Goal: Task Accomplishment & Management: Use online tool/utility

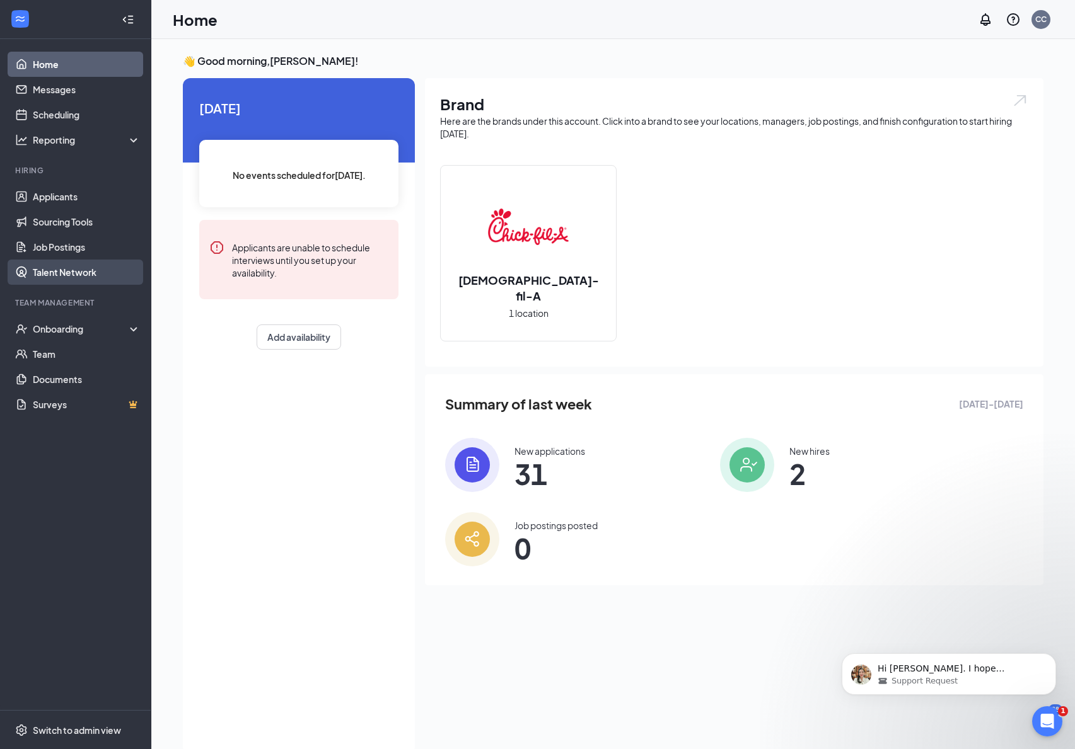
click at [55, 267] on link "Talent Network" at bounding box center [87, 272] width 108 height 25
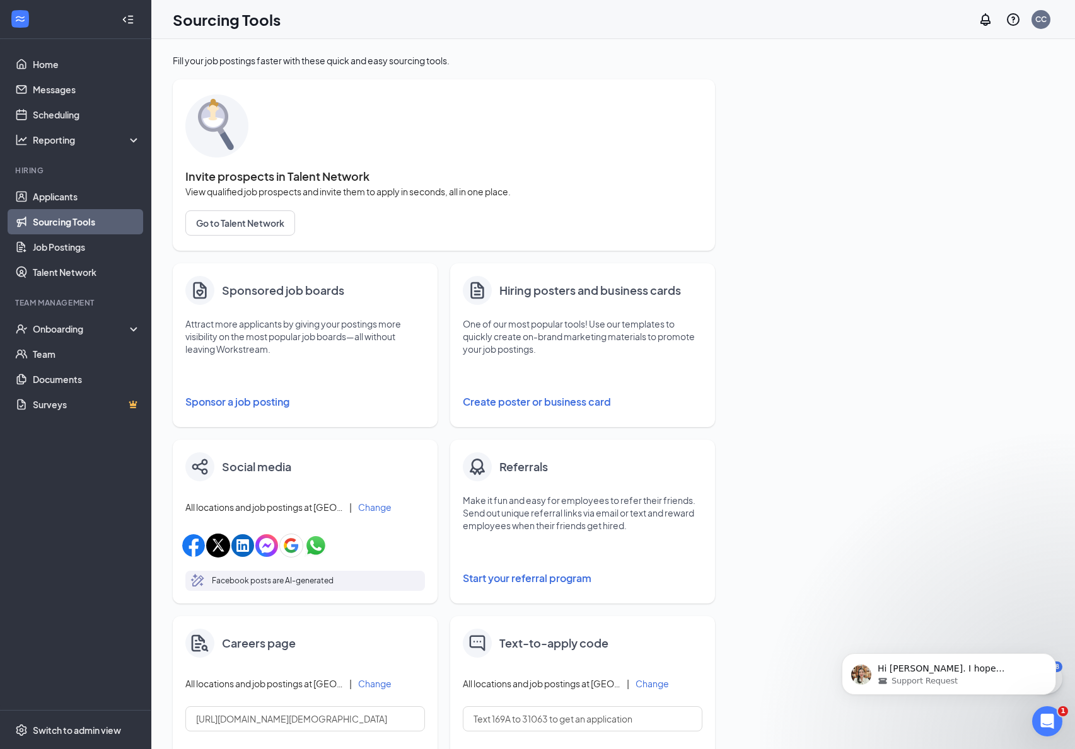
click at [487, 396] on button "Create poster or business card" at bounding box center [583, 402] width 240 height 25
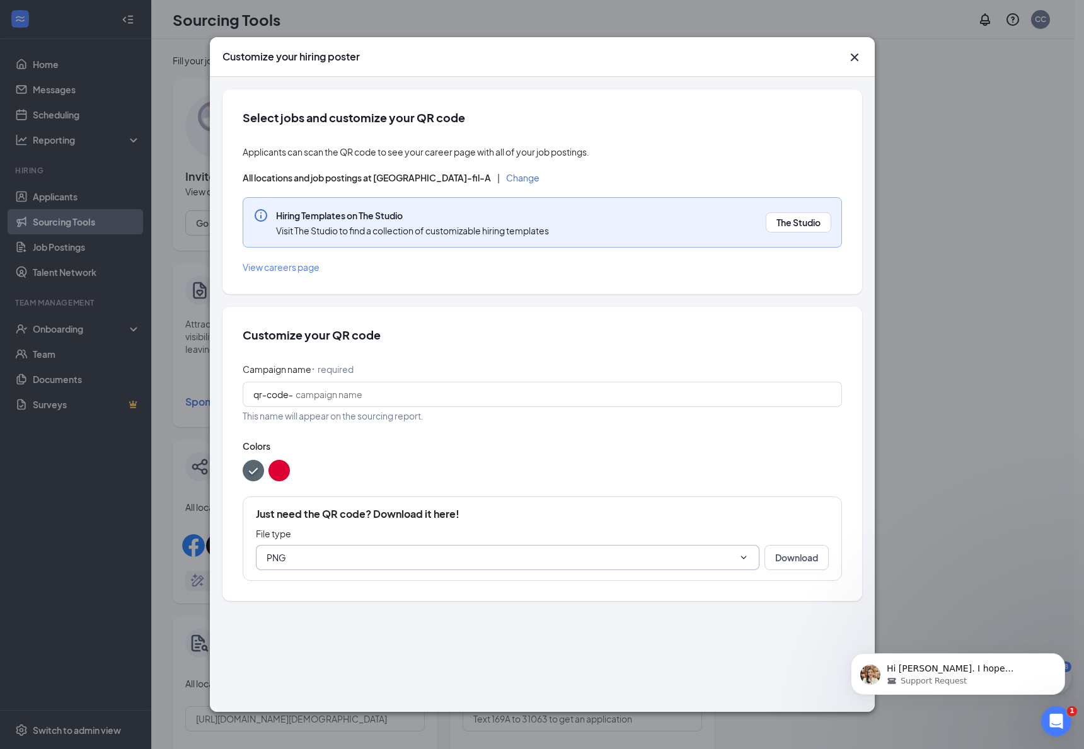
click at [386, 552] on input "PNG" at bounding box center [500, 558] width 467 height 14
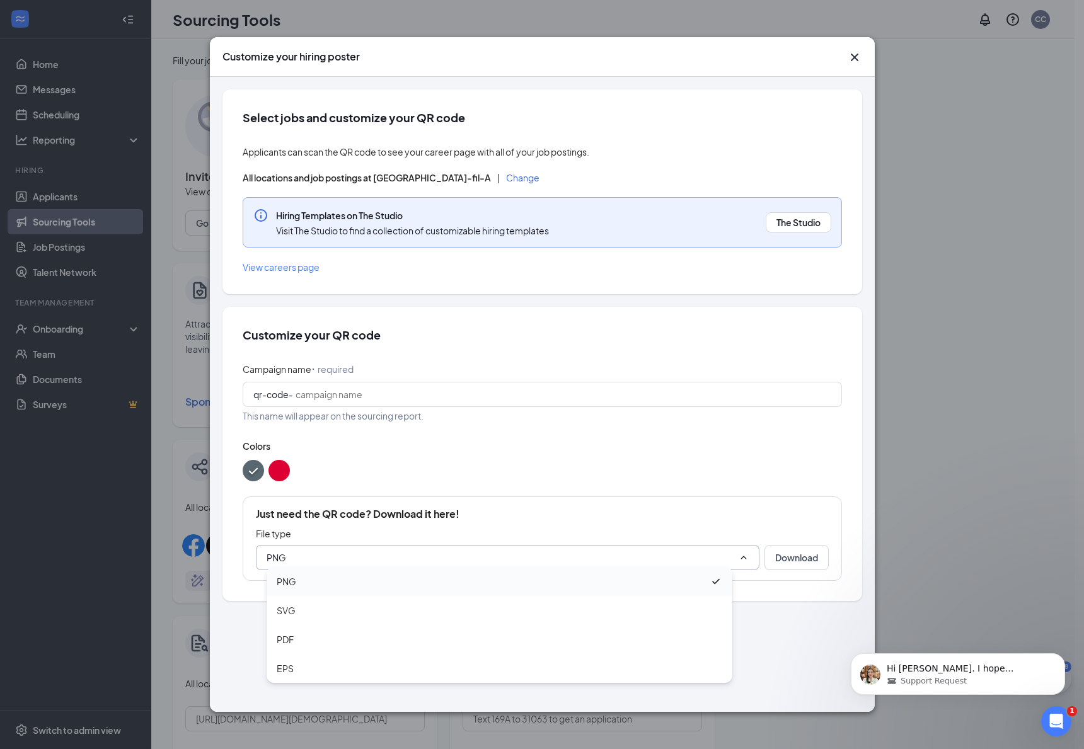
click at [330, 585] on div "PNG" at bounding box center [493, 582] width 433 height 14
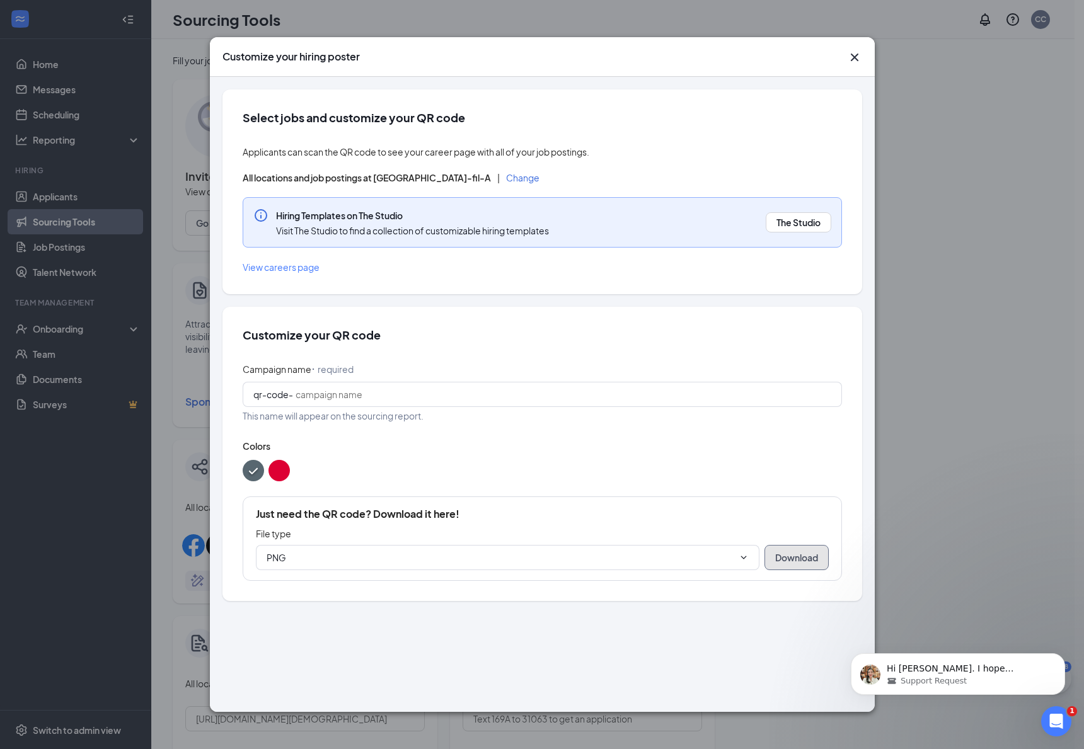
click at [800, 552] on button "Download" at bounding box center [797, 557] width 64 height 25
click at [381, 392] on input "Campaign name ⠂ required" at bounding box center [564, 395] width 536 height 14
click at [742, 460] on div at bounding box center [542, 468] width 599 height 21
click at [357, 402] on span "qr-code-" at bounding box center [542, 394] width 599 height 25
click at [283, 479] on div at bounding box center [542, 468] width 599 height 21
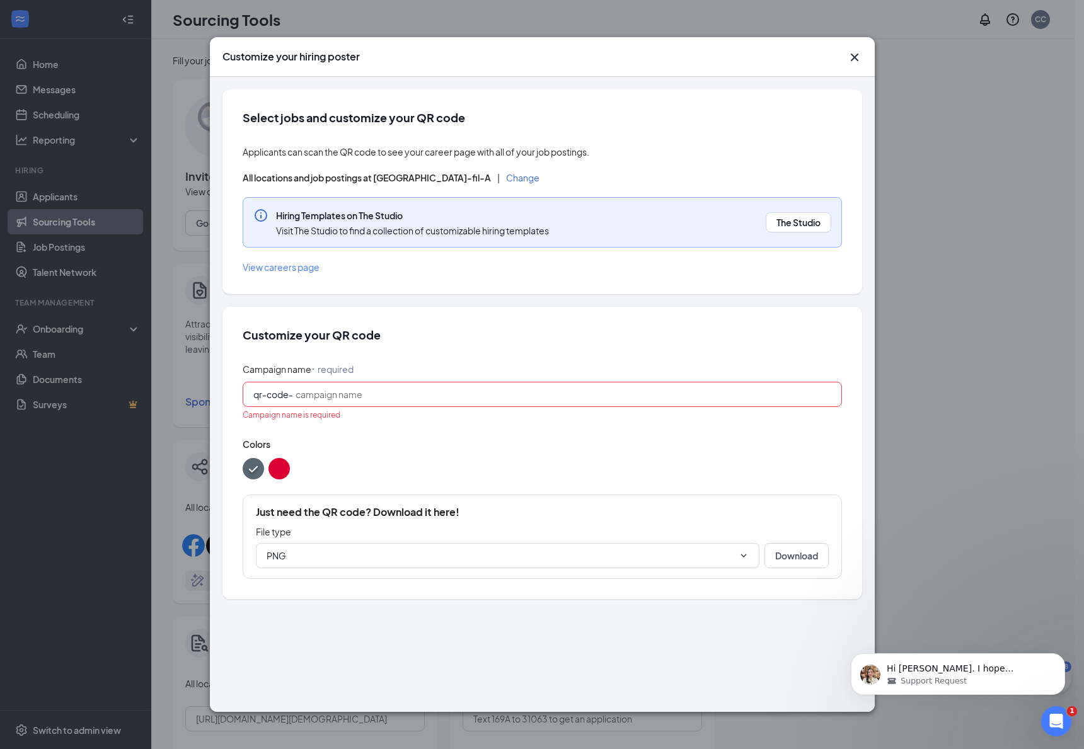
click at [280, 475] on button "color button #DD0033" at bounding box center [279, 468] width 21 height 21
click at [327, 403] on span "qr-code-" at bounding box center [542, 394] width 599 height 25
type input "j"
type input "cfahwy26-jobs"
click at [773, 554] on button "Download" at bounding box center [797, 557] width 64 height 25
